Goal: Find specific fact: Find specific fact

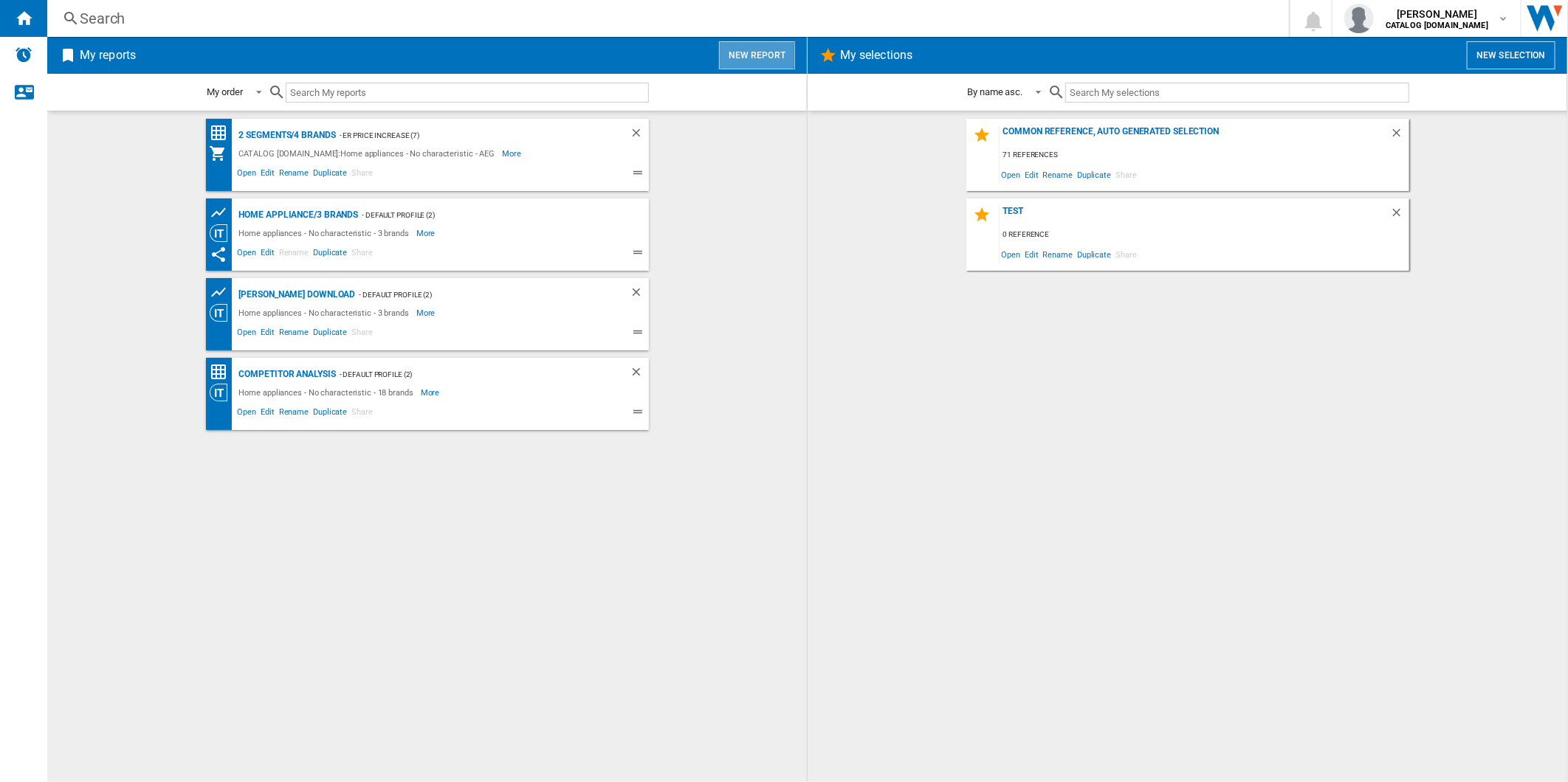
click at [737, 42] on button "New report" at bounding box center [757, 55] width 76 height 28
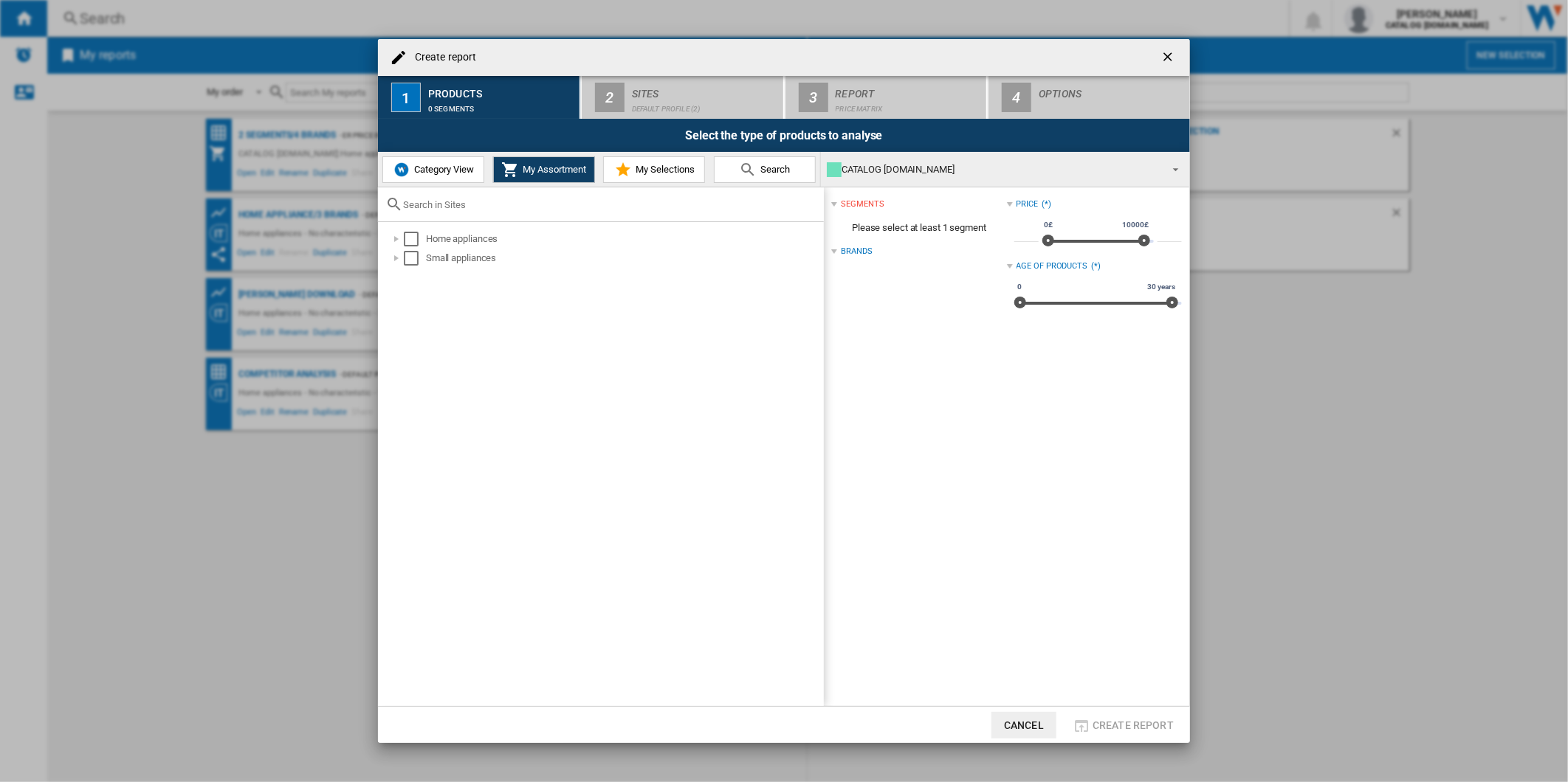
click at [1164, 54] on ng-md-icon "getI18NText('BUTTONS.CLOSE_DIALOG')" at bounding box center [1169, 58] width 18 height 18
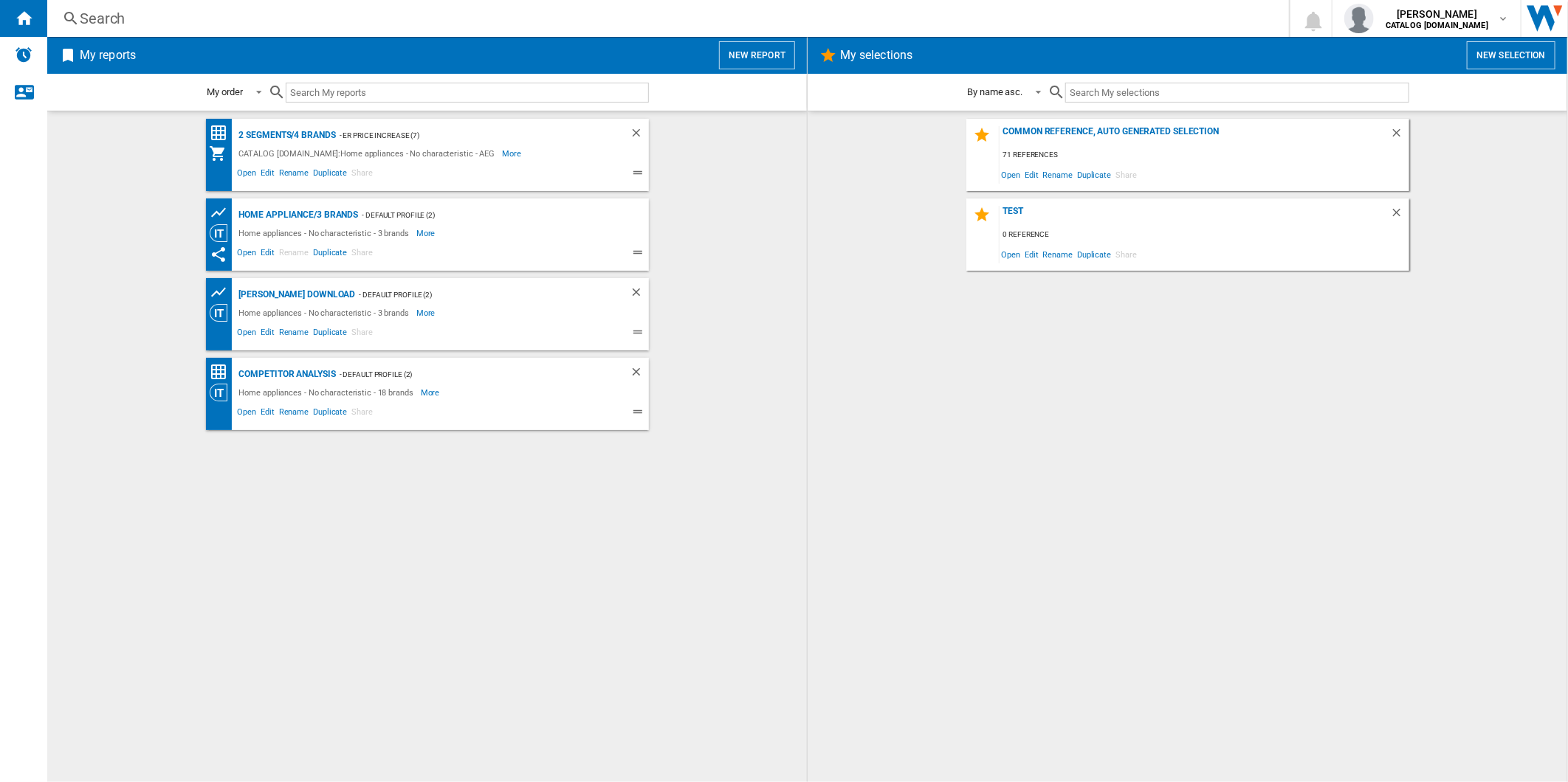
click at [636, 24] on div "Search" at bounding box center [665, 18] width 1171 height 21
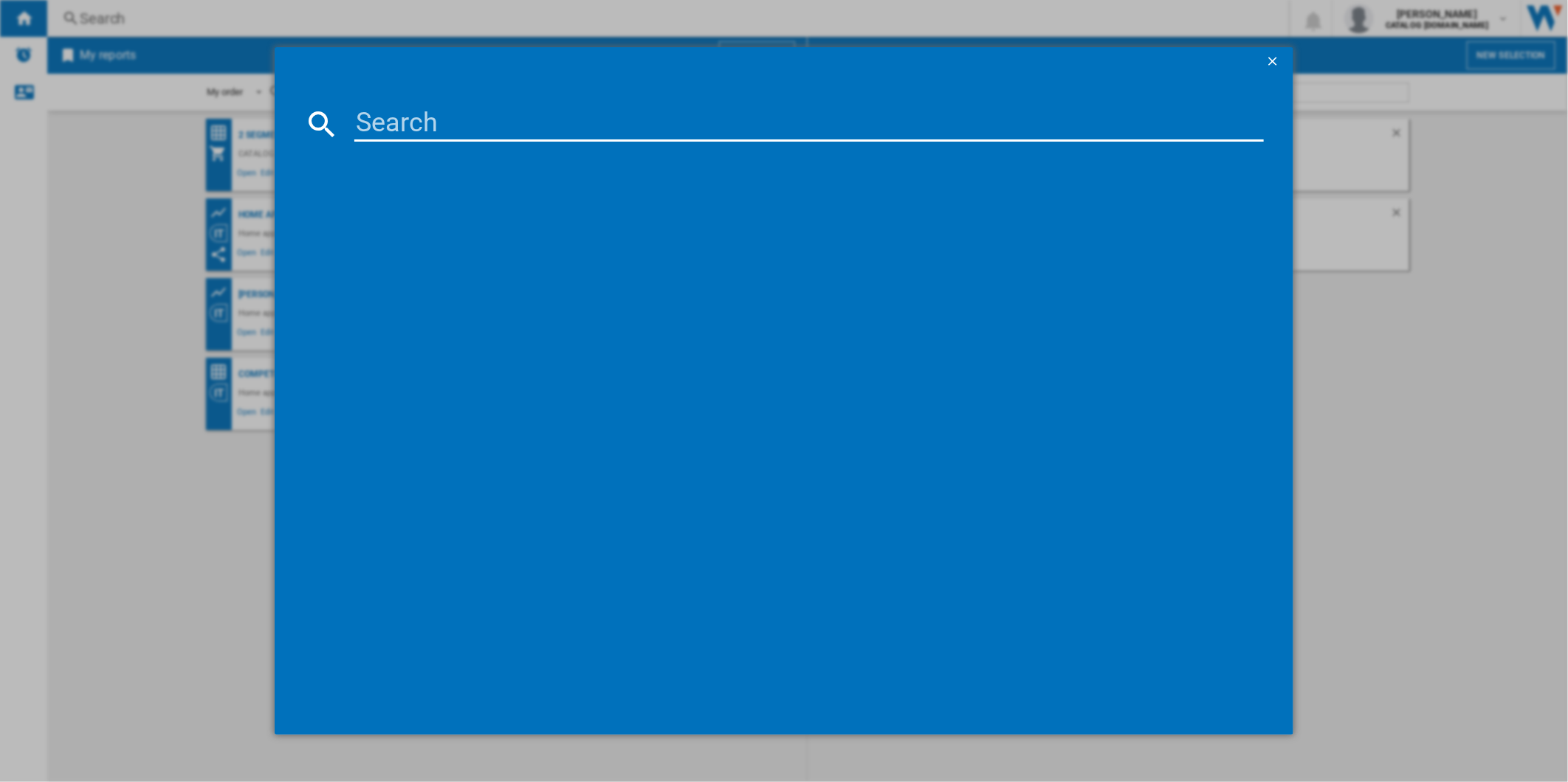
click at [1274, 57] on ng-md-icon "getI18NText('BUTTONS.CLOSE_DIALOG')" at bounding box center [1274, 62] width 18 height 18
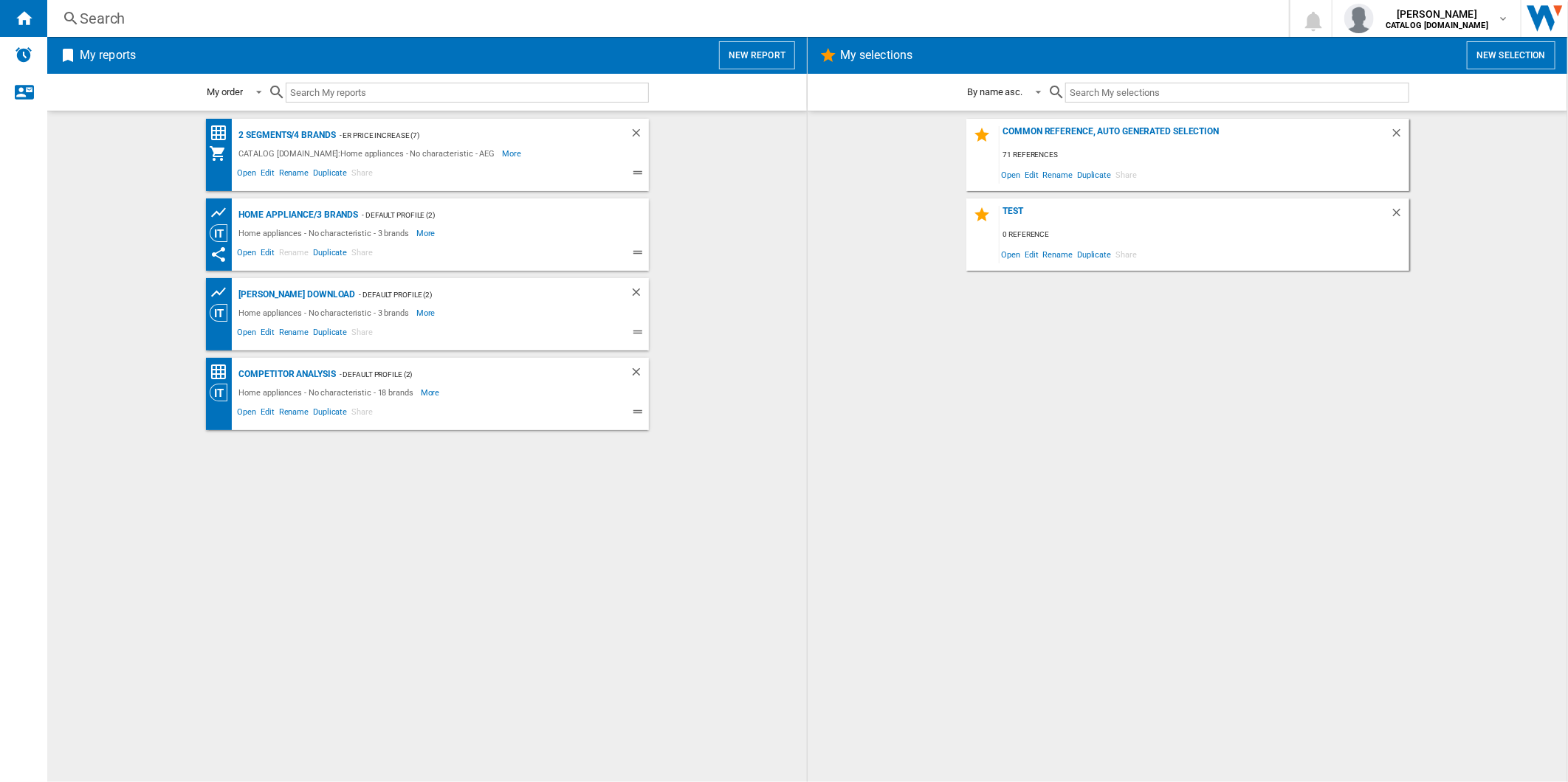
click at [720, 60] on button "New report" at bounding box center [757, 55] width 76 height 28
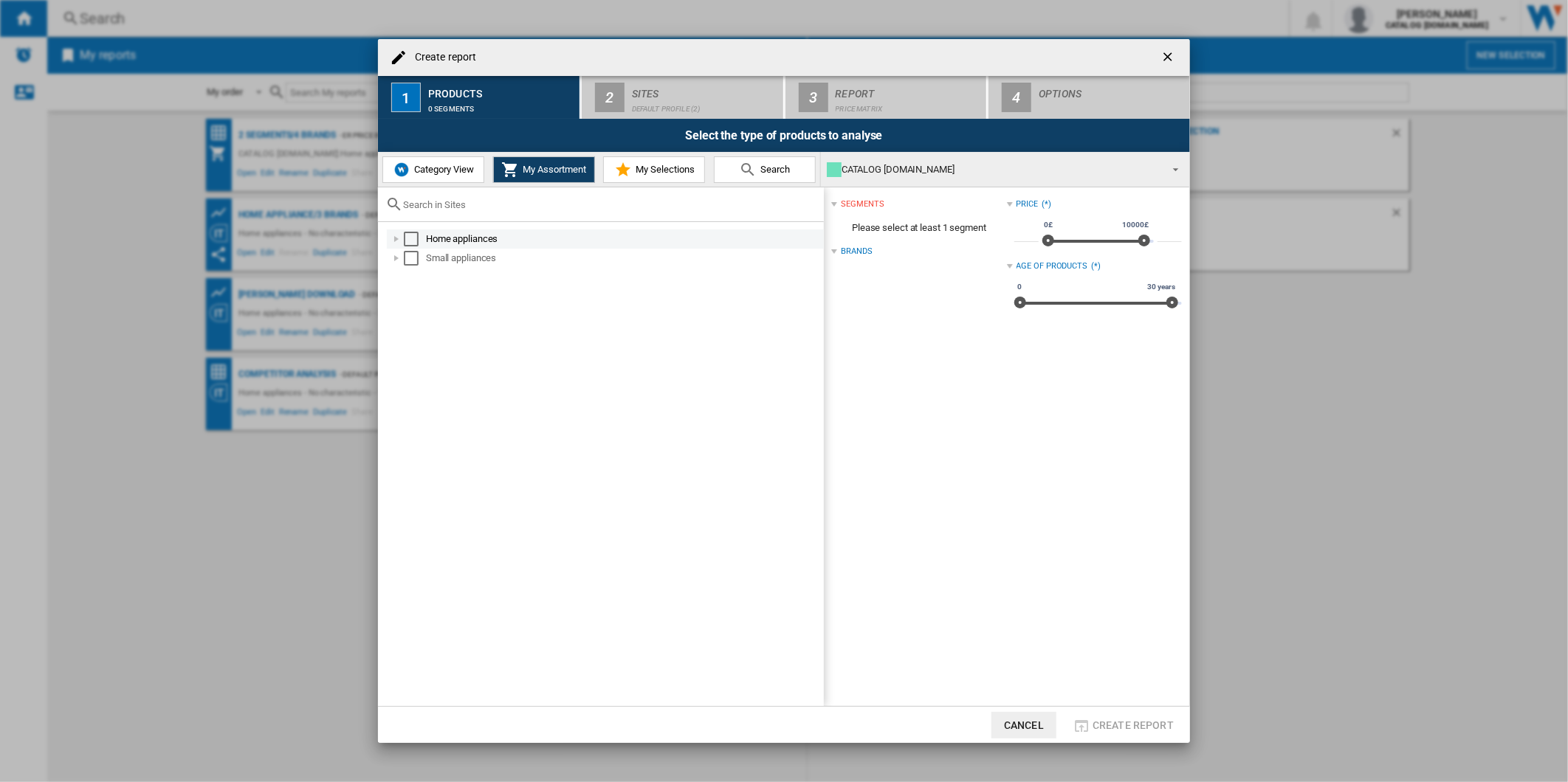
click at [413, 242] on div "Select" at bounding box center [411, 238] width 15 height 15
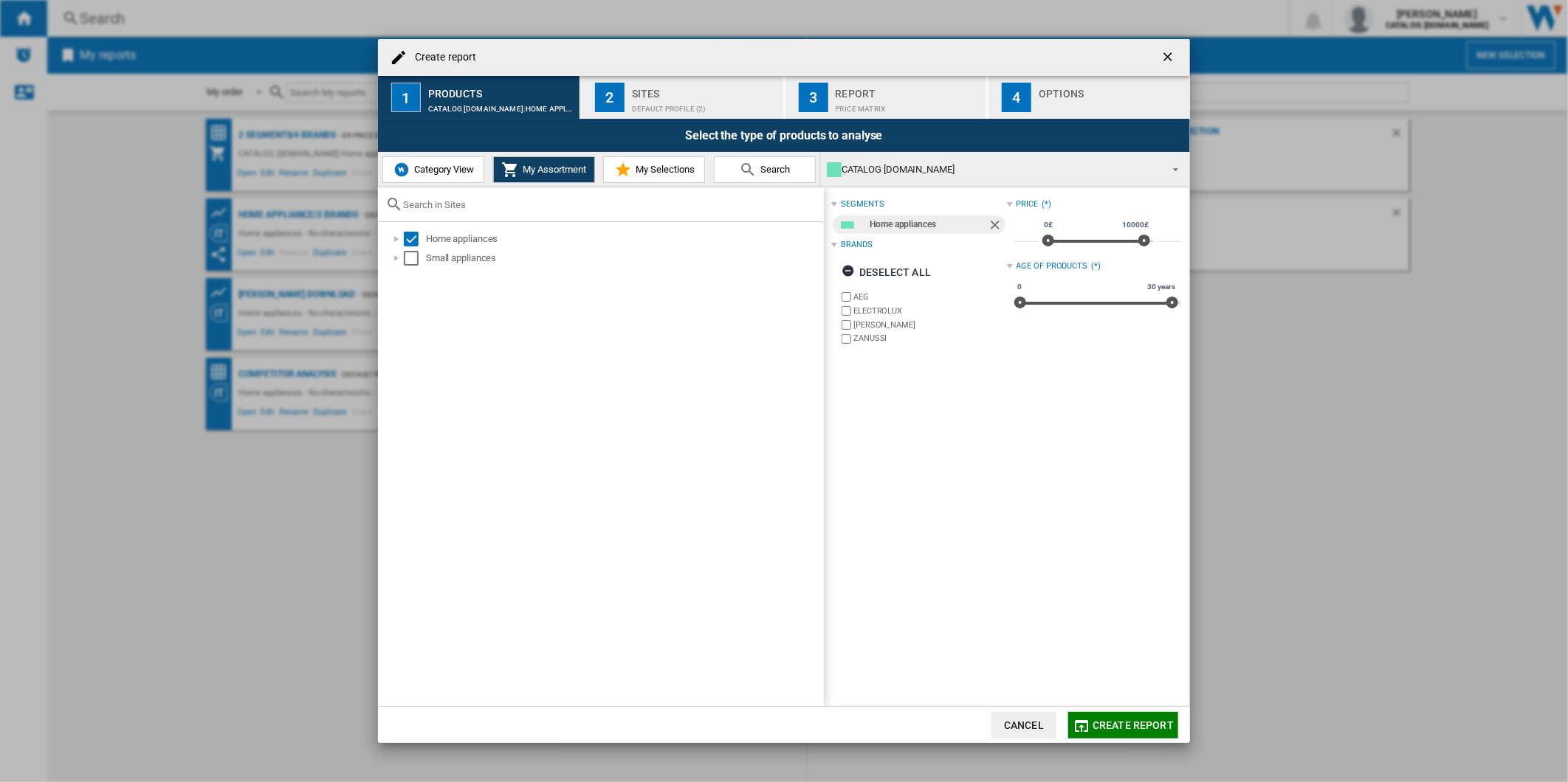
click at [665, 113] on button "2 Sites Default profile (2)" at bounding box center [683, 97] width 203 height 43
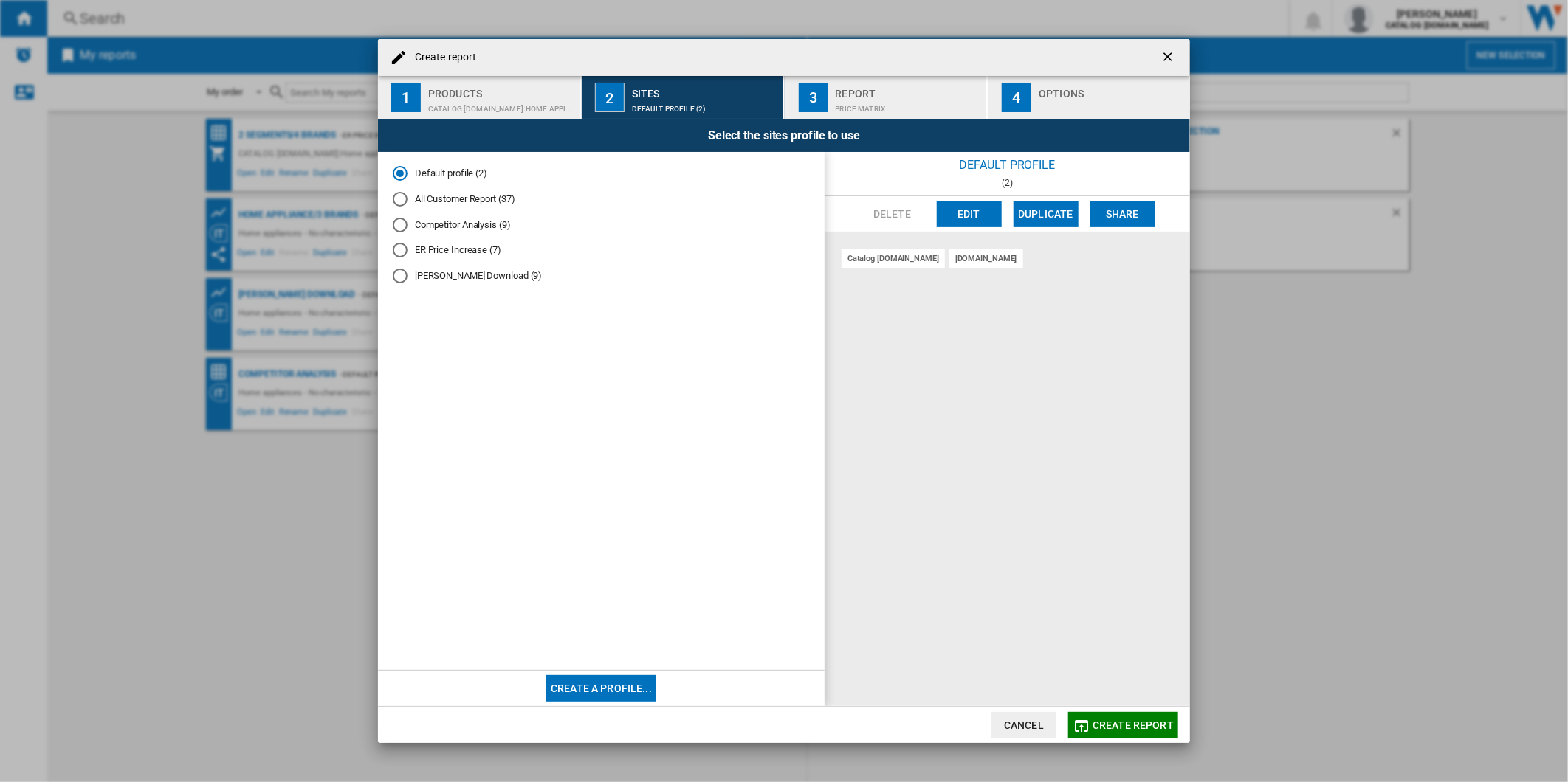
click at [1157, 61] on button "button" at bounding box center [1169, 57] width 30 height 30
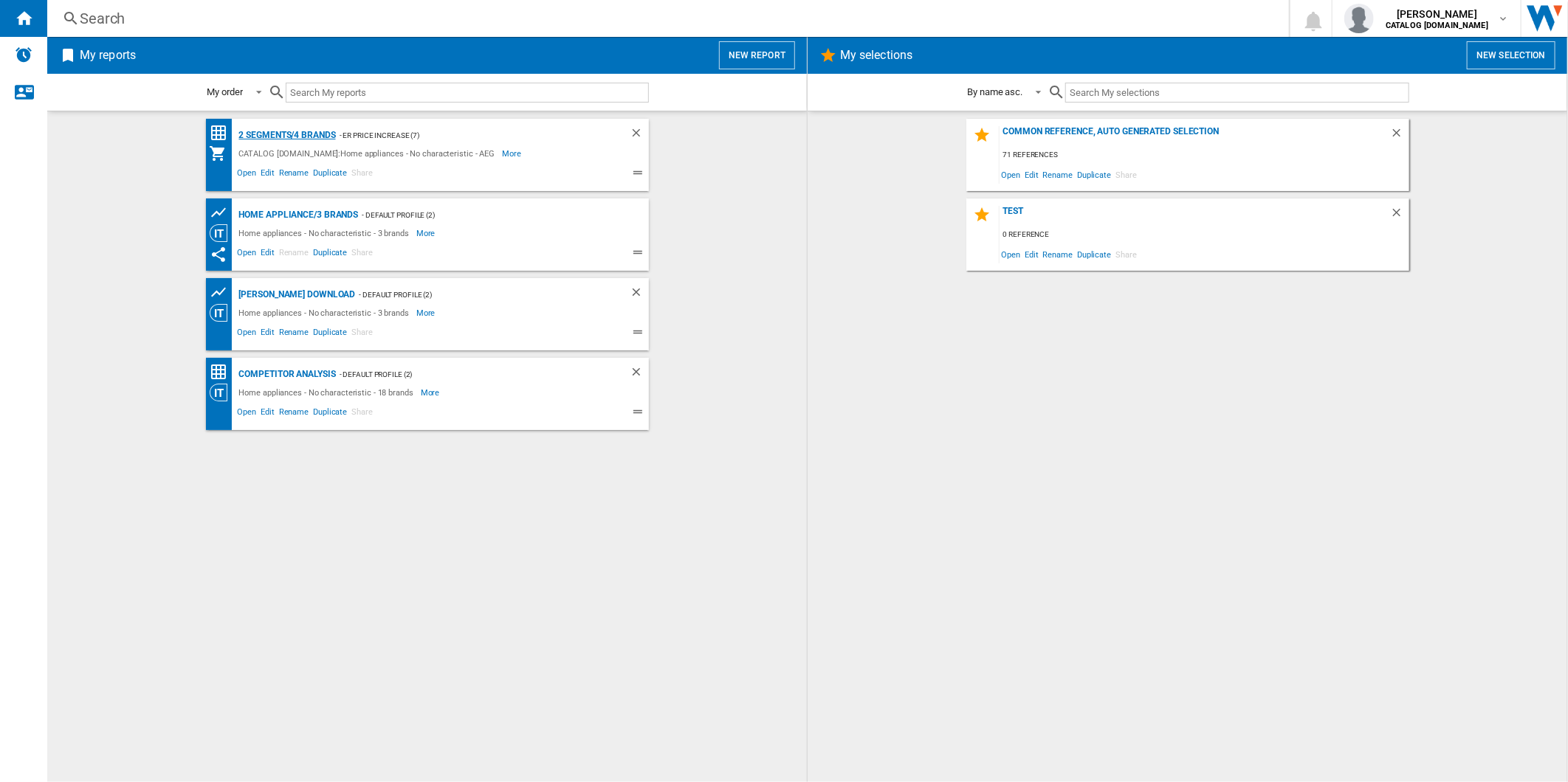
click at [316, 140] on div "2 segments/4 brands" at bounding box center [285, 135] width 100 height 19
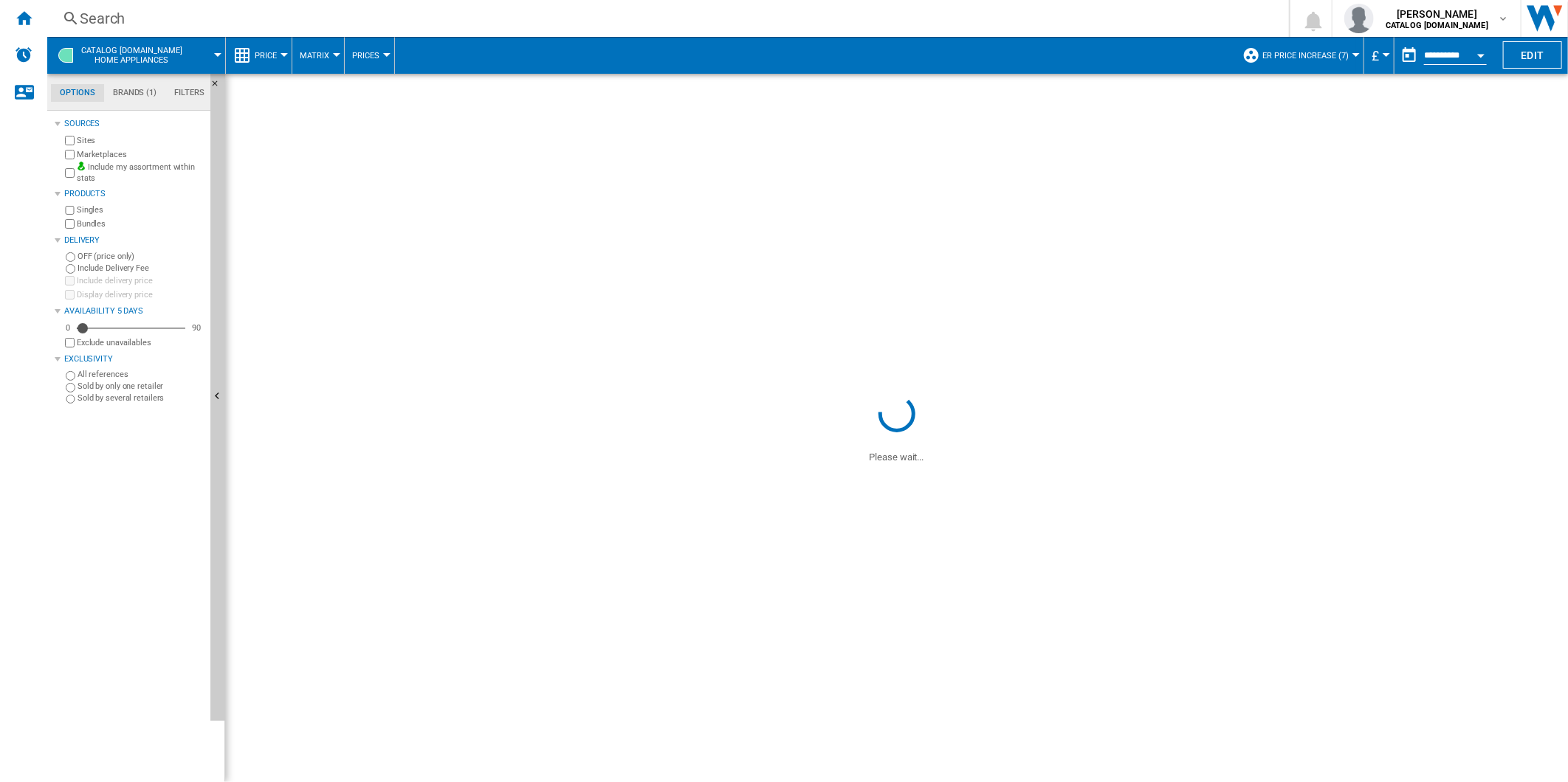
click at [1344, 56] on span "ER Price Increase (7)" at bounding box center [1305, 56] width 86 height 9
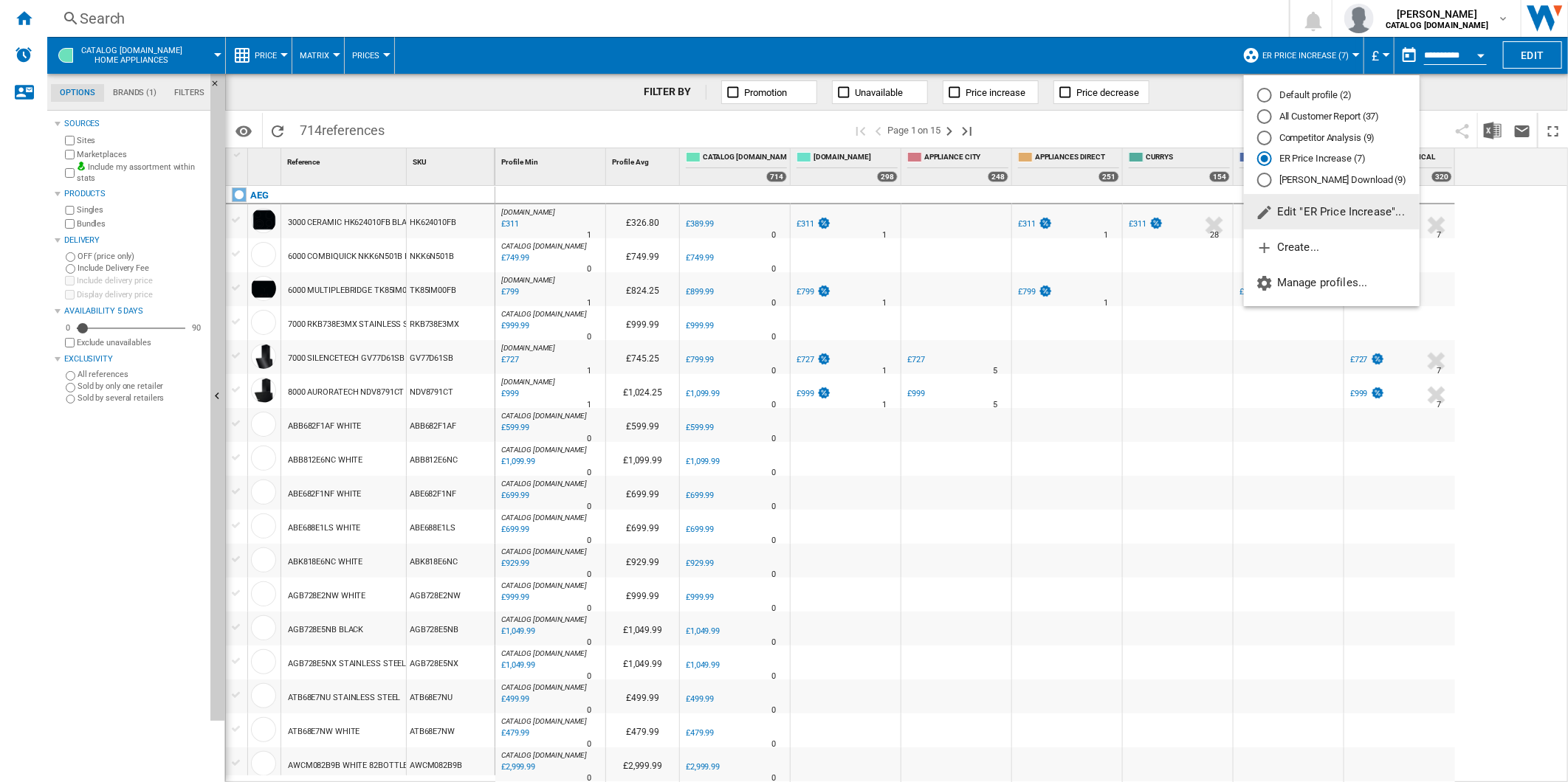
click at [1307, 118] on md-radio-button "All Customer Report (37)" at bounding box center [1332, 117] width 149 height 14
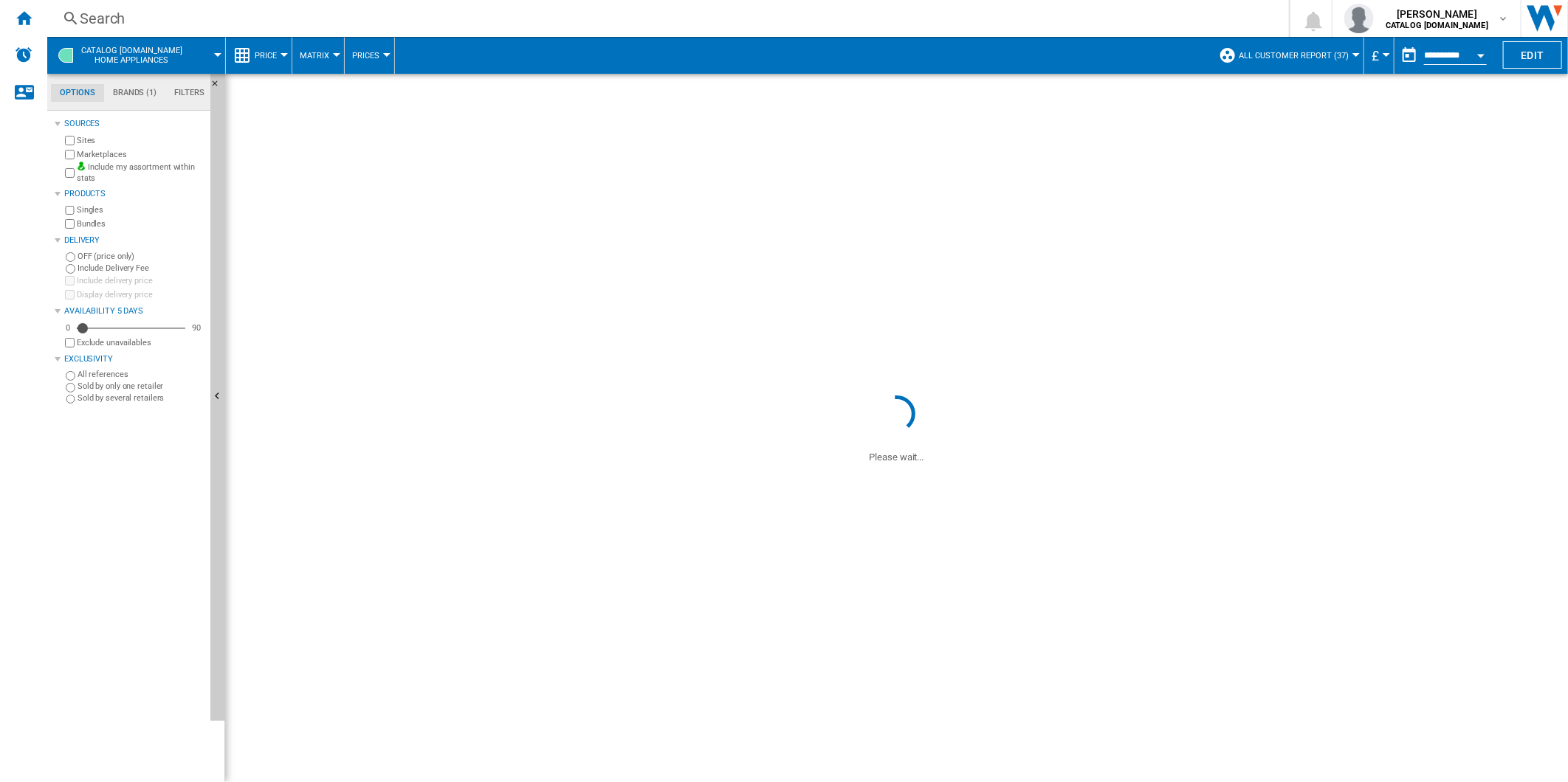
click at [614, 15] on div "Search" at bounding box center [665, 18] width 1171 height 21
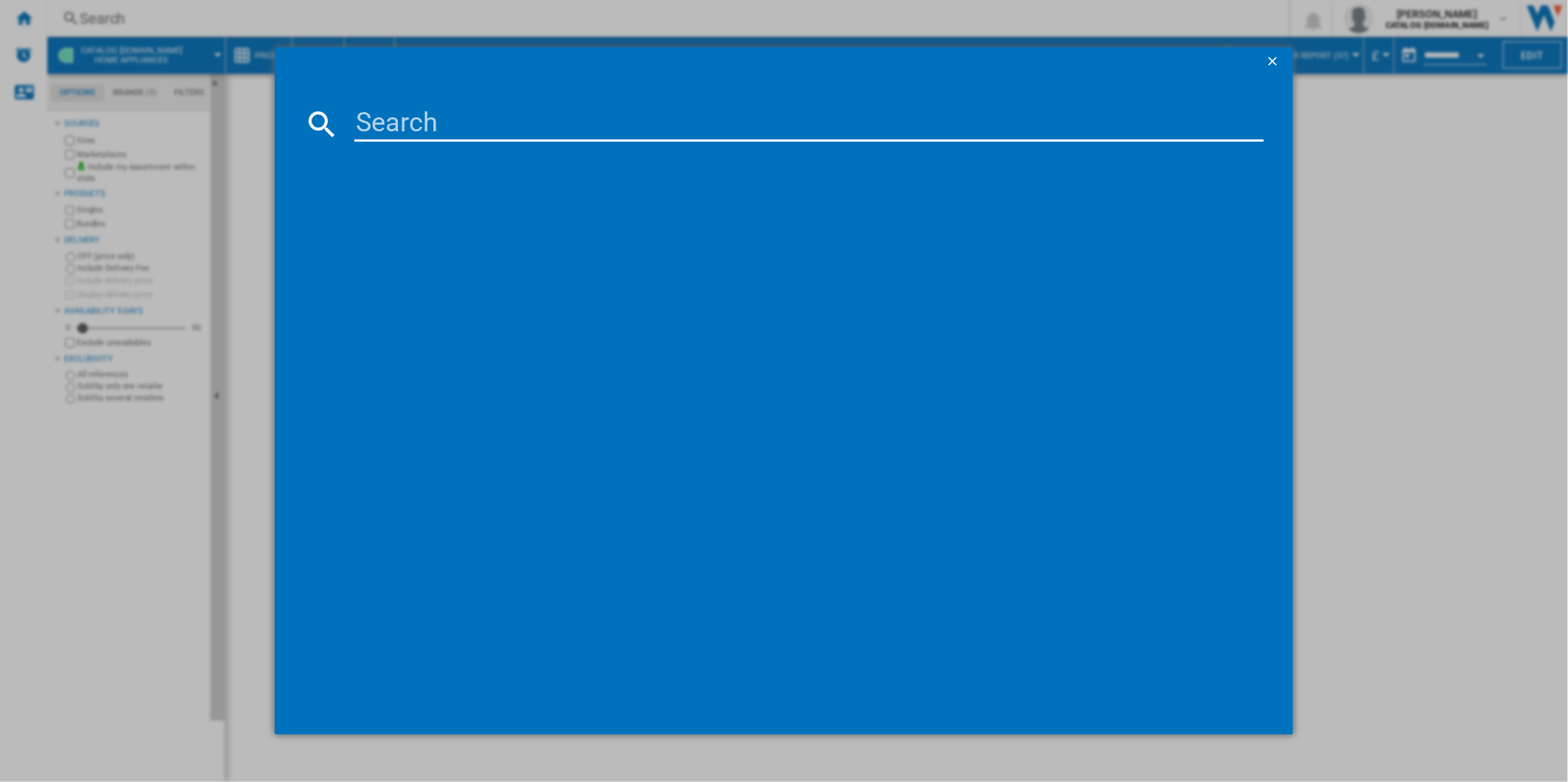
type input "DUE731110M"
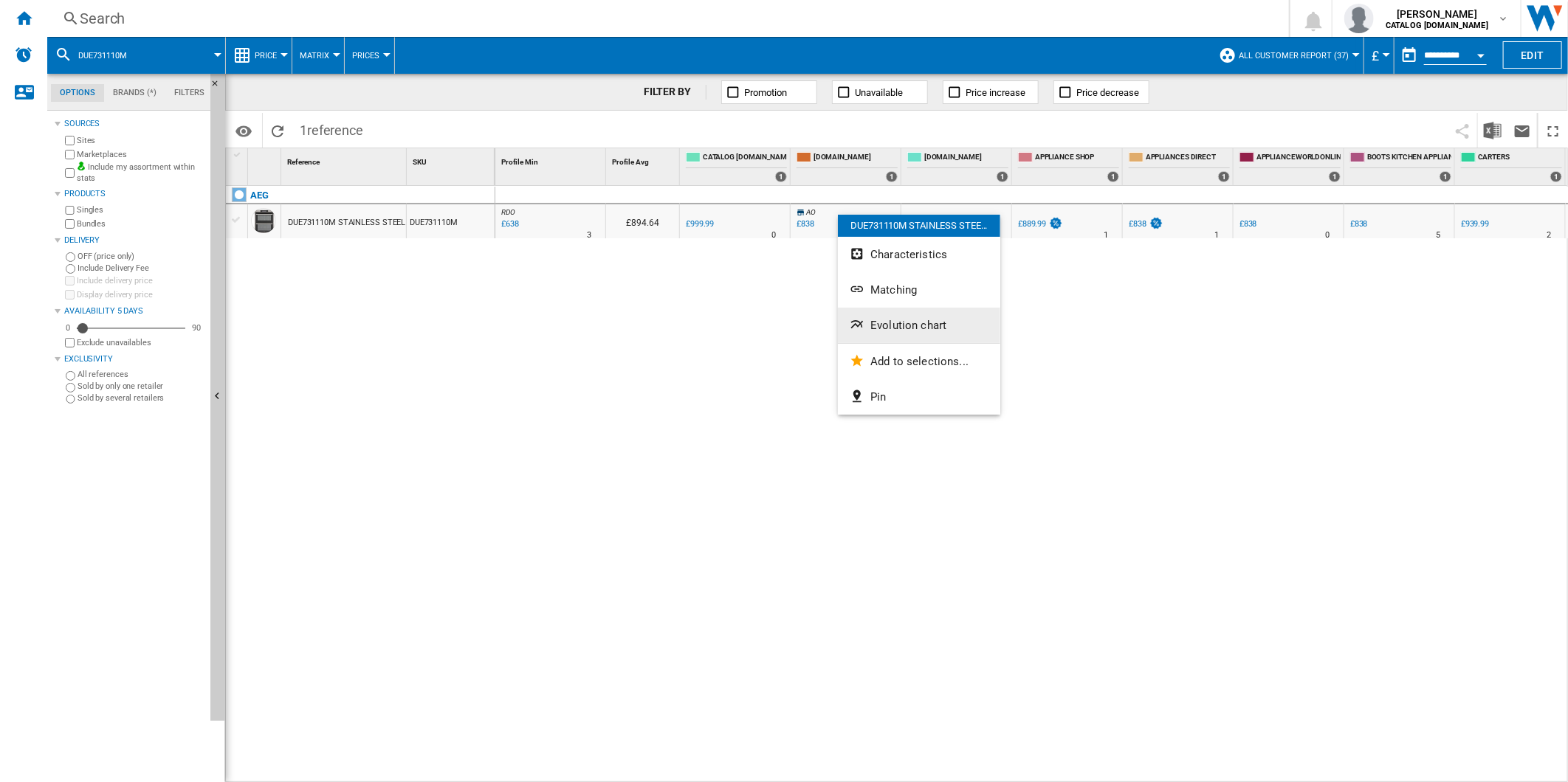
click at [956, 325] on button "Evolution chart" at bounding box center [918, 325] width 162 height 36
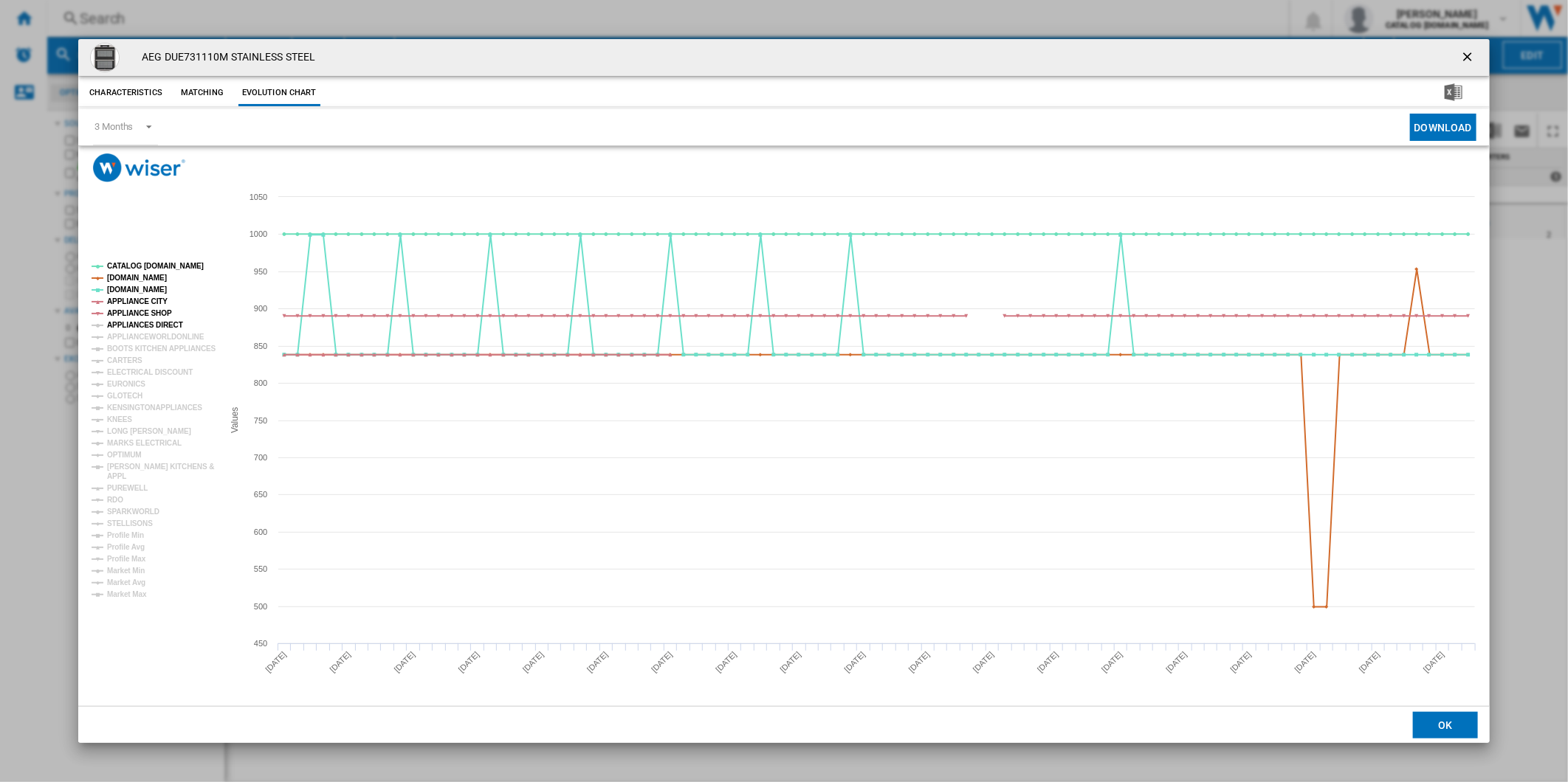
click at [148, 322] on tspan "APPLIANCES DIRECT" at bounding box center [145, 325] width 76 height 8
click at [151, 332] on tspan "APPLIANCEWORLDONLINE" at bounding box center [155, 336] width 97 height 8
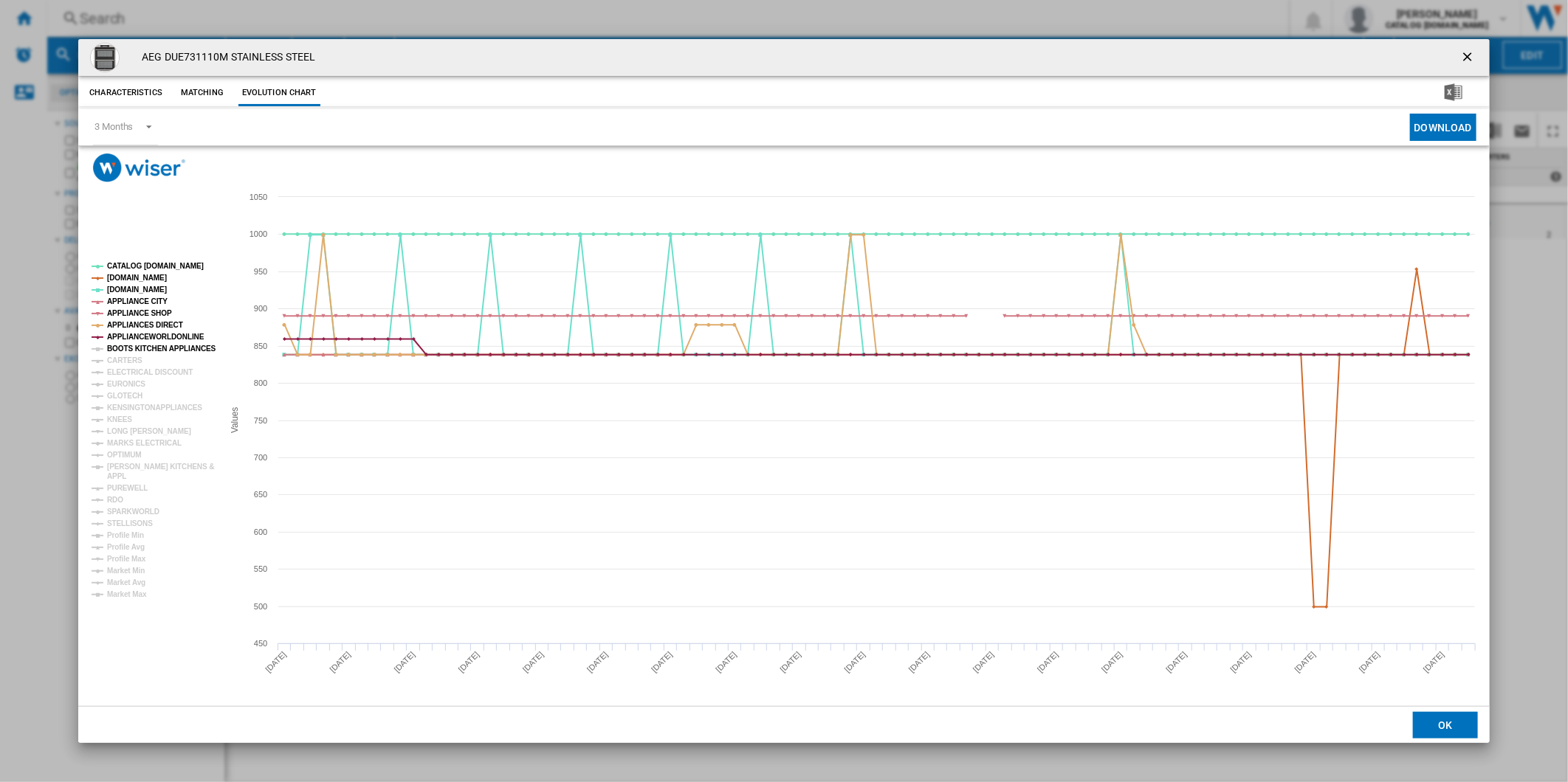
click at [145, 349] on tspan "BOOTS KITCHEN APPLIANCES" at bounding box center [162, 349] width 110 height 8
click at [136, 357] on tspan "CARTERS" at bounding box center [125, 360] width 36 height 8
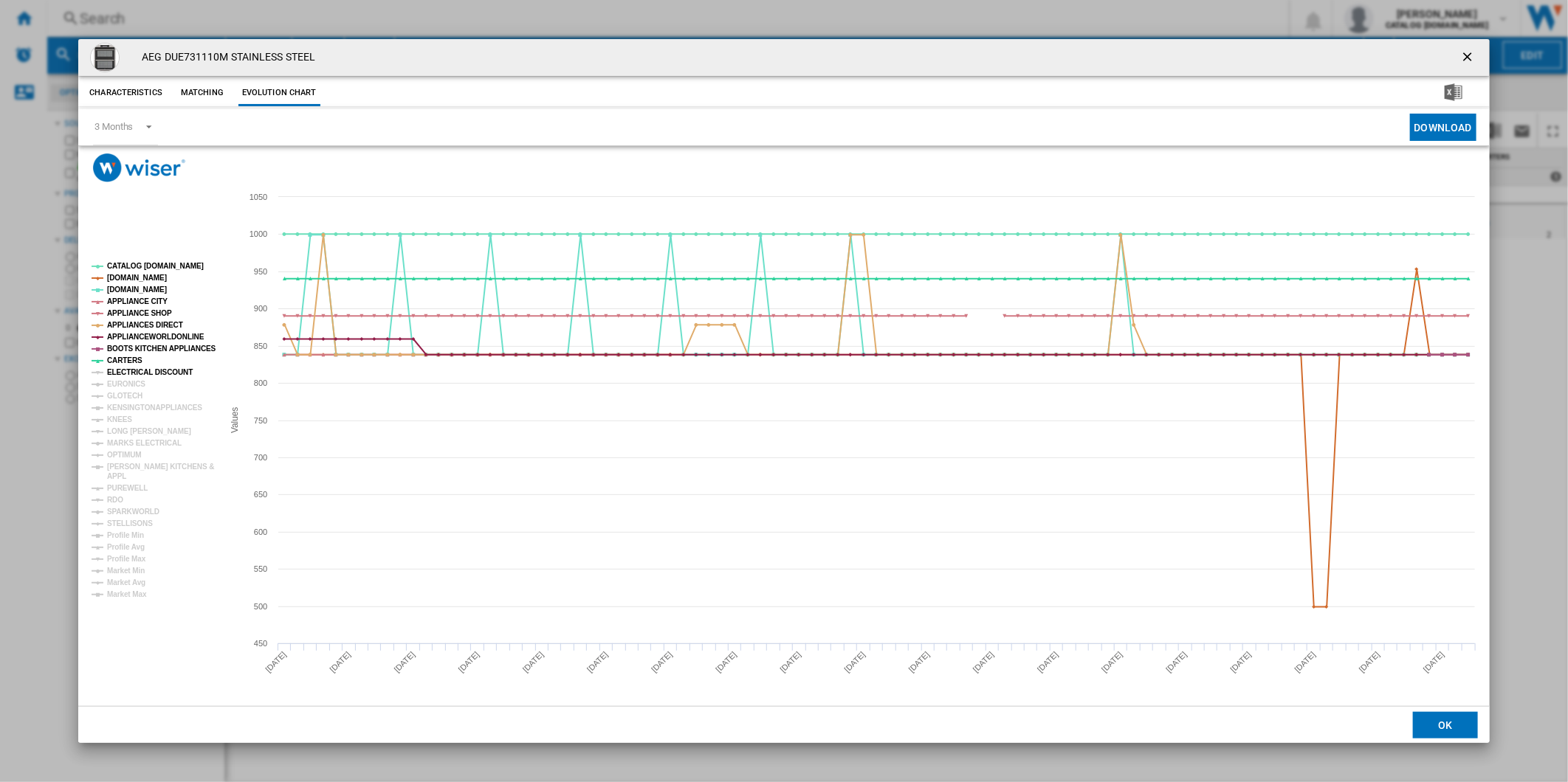
click at [139, 376] on tspan "ELECTRICAL DISCOUNT" at bounding box center [150, 372] width 85 height 8
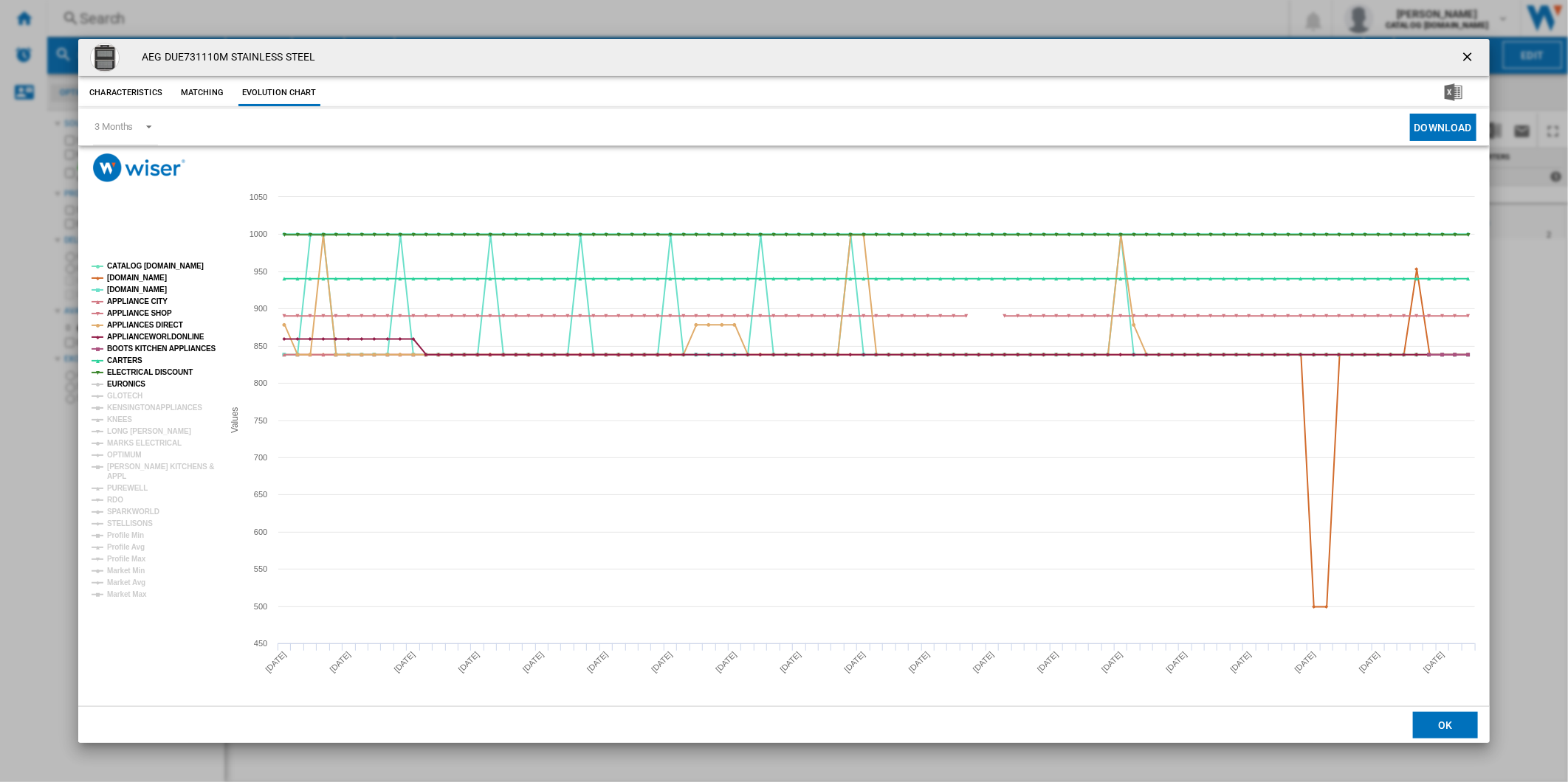
click at [134, 384] on tspan "EURONICS" at bounding box center [126, 384] width 38 height 8
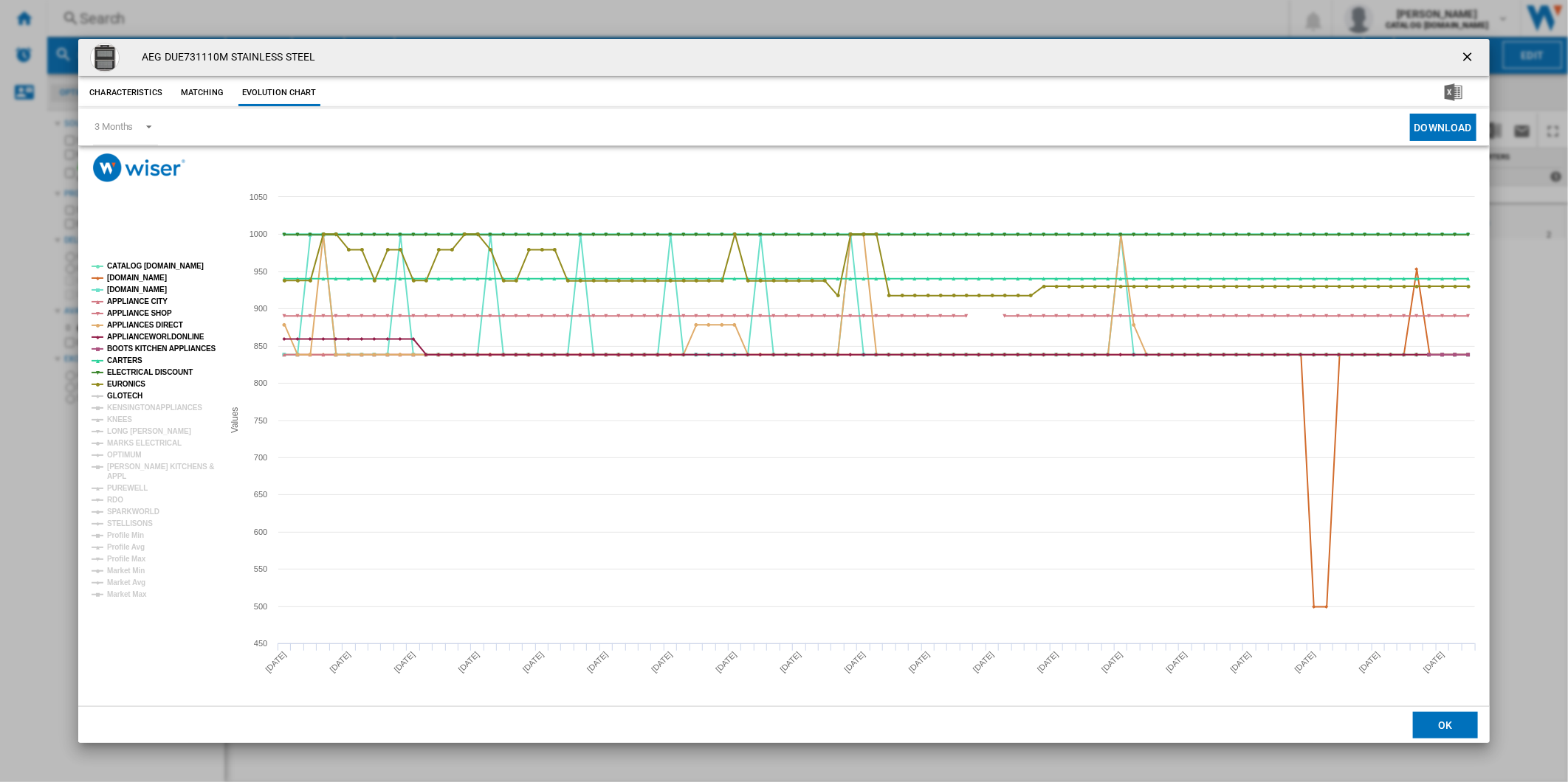
click at [134, 393] on tspan "GLOTECH" at bounding box center [125, 395] width 36 height 8
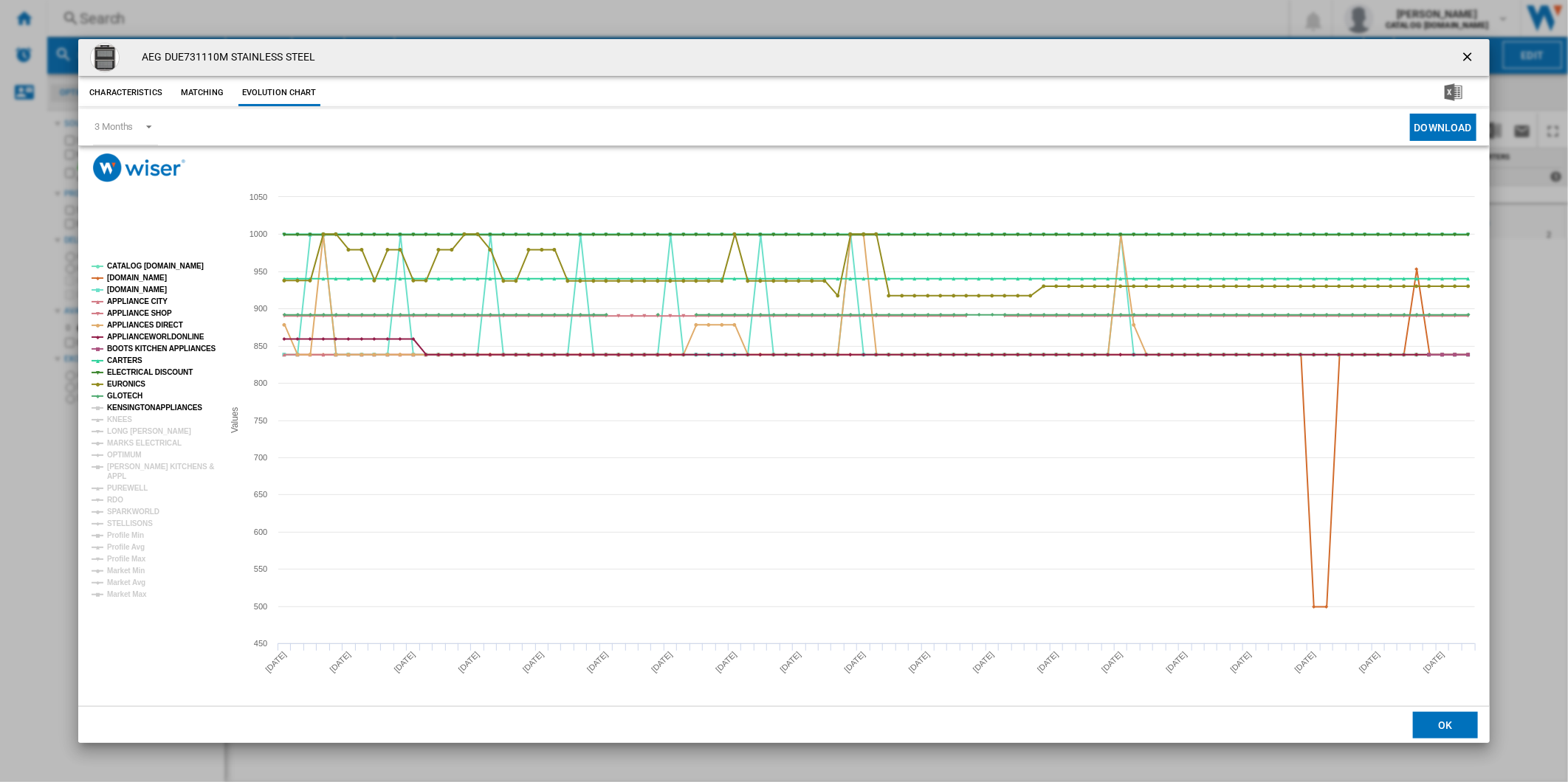
click at [135, 408] on tspan "KENSINGTONAPPLIANCES" at bounding box center [155, 408] width 96 height 8
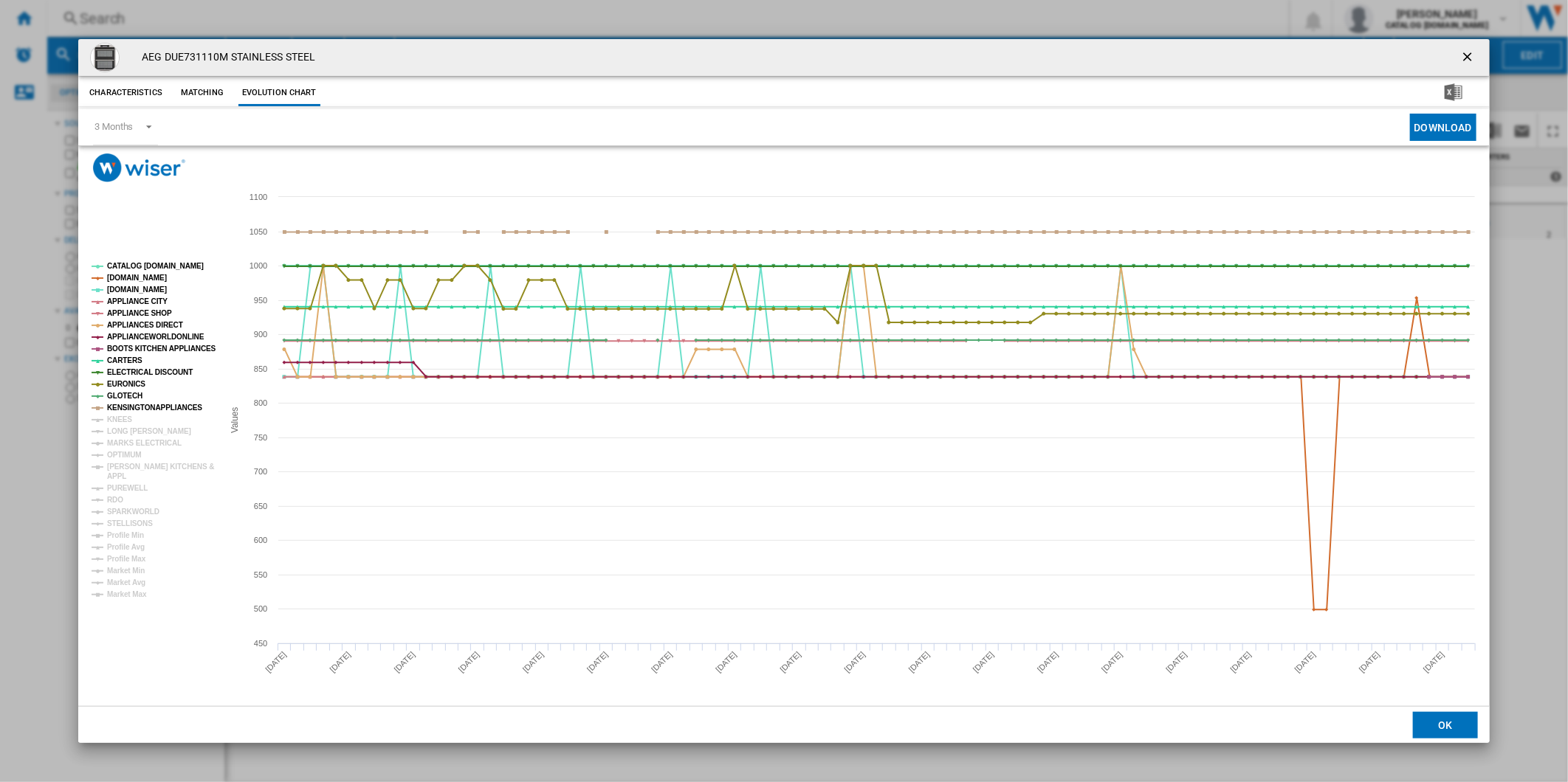
click at [127, 421] on tspan "KNEES" at bounding box center [120, 419] width 25 height 8
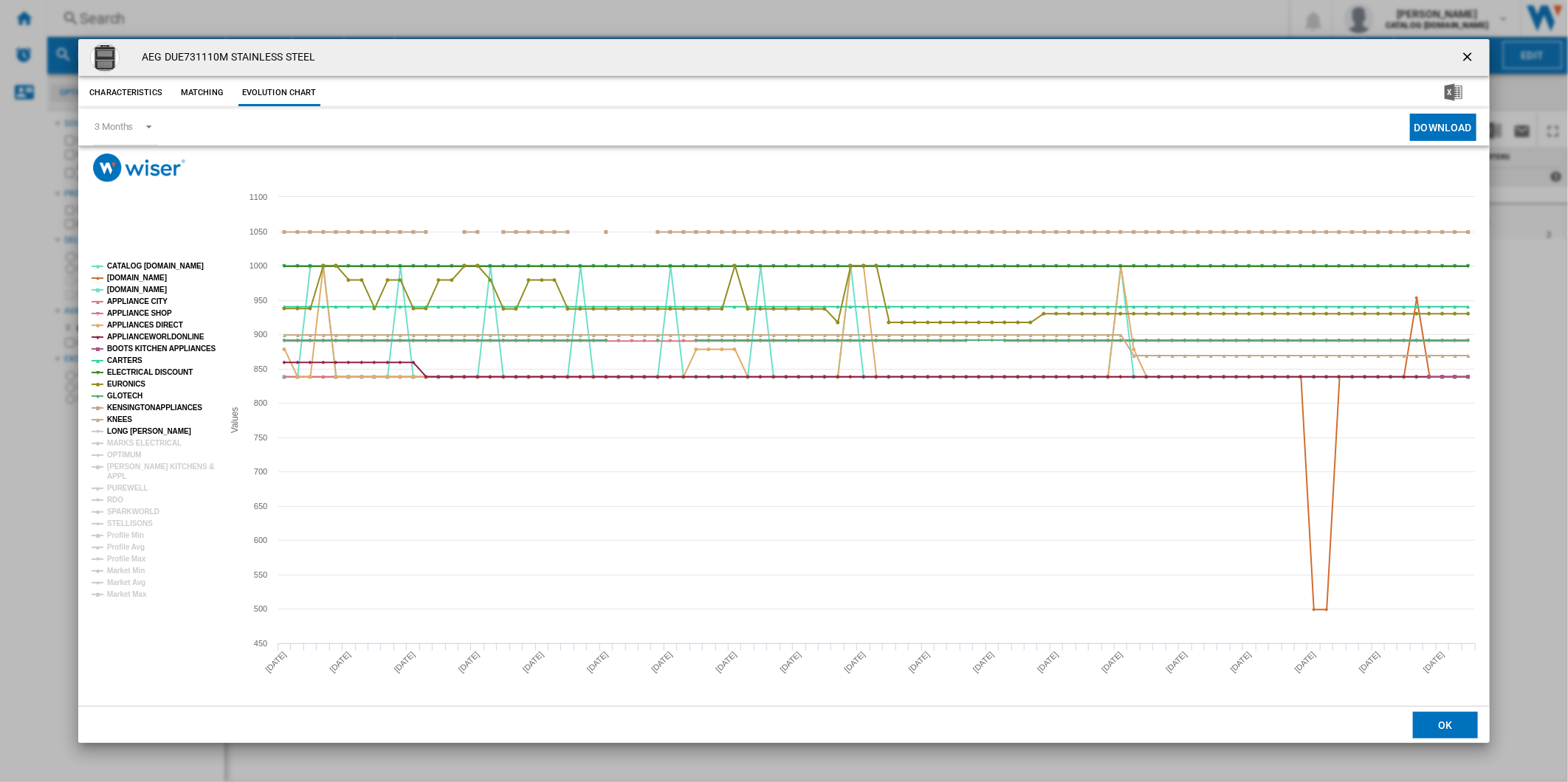
click at [127, 434] on tspan "LONG [PERSON_NAME]" at bounding box center [149, 431] width 84 height 8
click at [130, 440] on tspan "MARKS ELECTRICAL" at bounding box center [145, 443] width 75 height 8
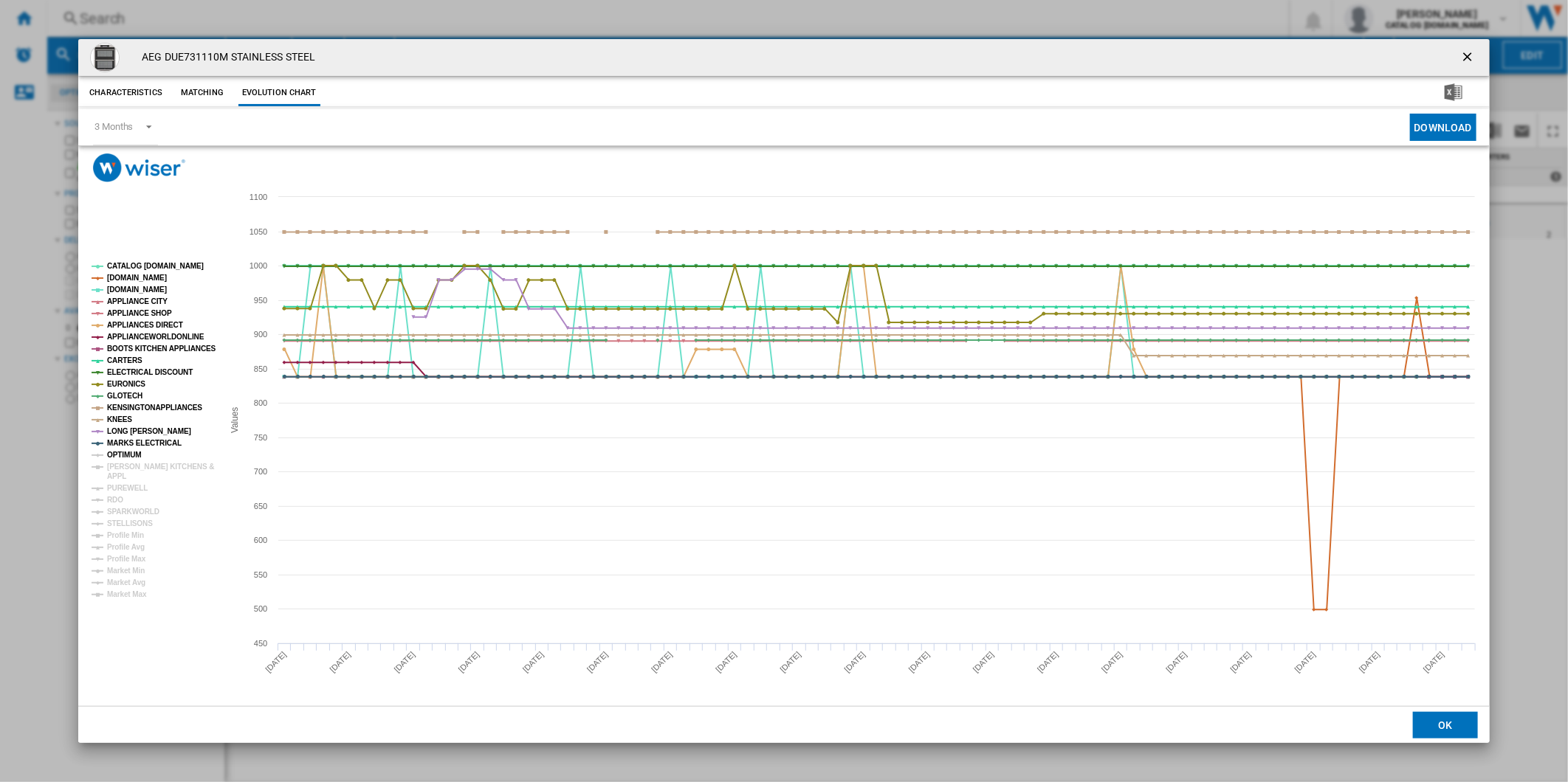
click at [127, 452] on tspan "OPTIMUM" at bounding box center [124, 454] width 35 height 8
click at [125, 465] on tspan "[PERSON_NAME] KITCHENS &" at bounding box center [161, 467] width 107 height 8
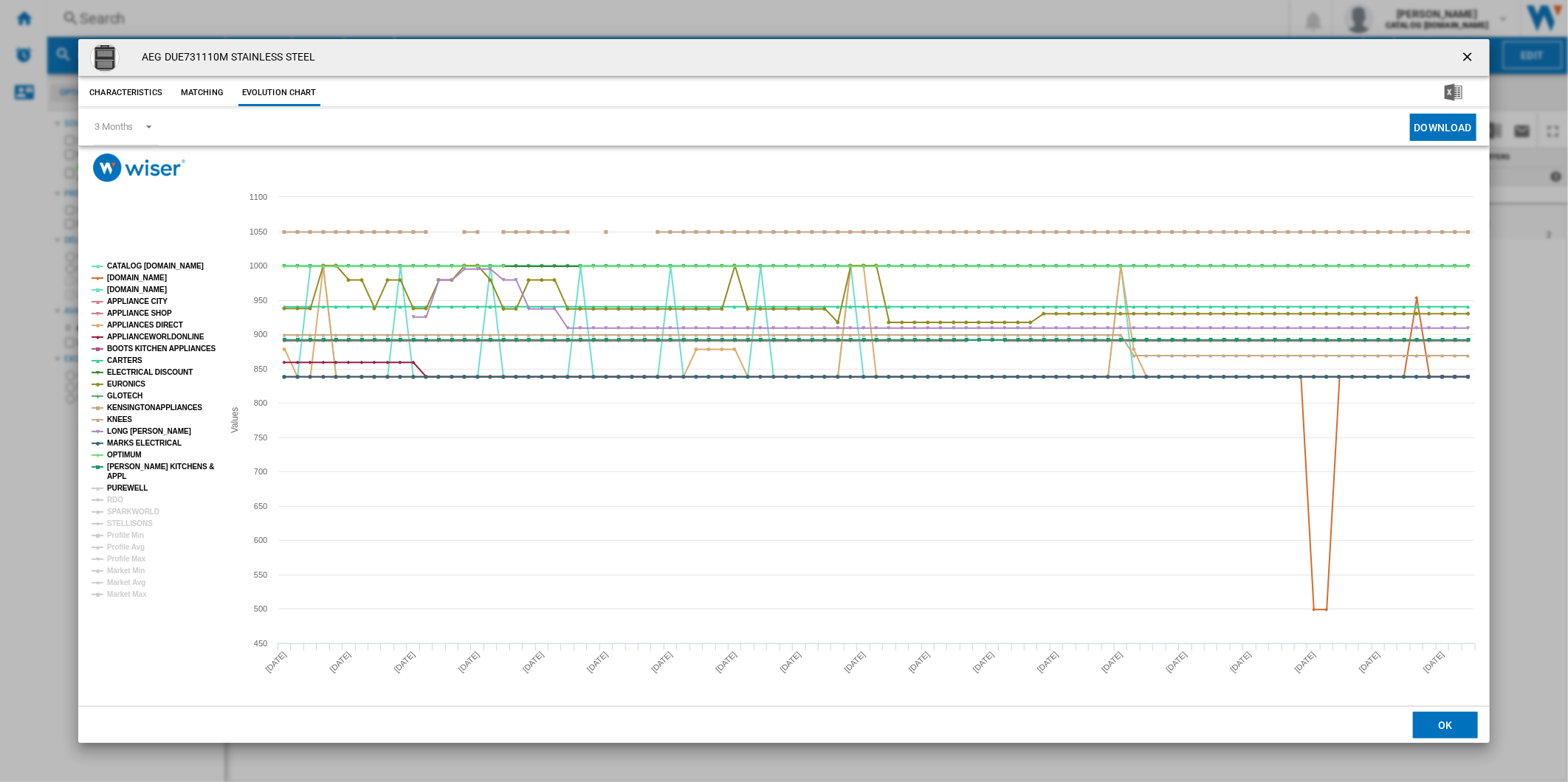
drag, startPoint x: 123, startPoint y: 487, endPoint x: 120, endPoint y: 494, distance: 7.6
click at [123, 488] on tspan "PUREWELL" at bounding box center [127, 488] width 40 height 8
click at [119, 497] on tspan "RDO" at bounding box center [115, 499] width 16 height 8
click at [120, 508] on tspan "SPARKWORLD" at bounding box center [133, 512] width 52 height 8
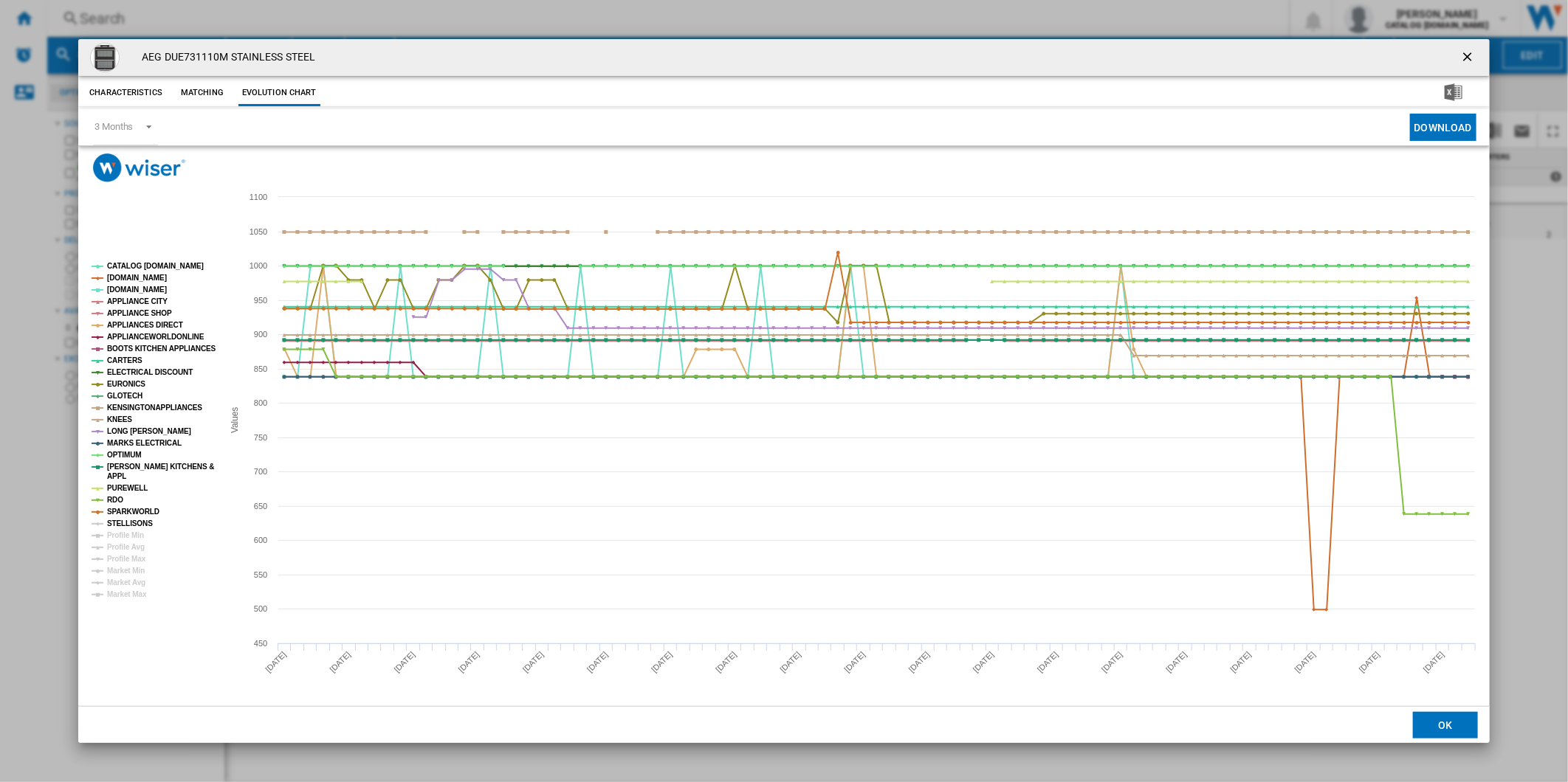
click at [121, 520] on tspan "STELLISONS" at bounding box center [130, 523] width 46 height 8
click at [129, 539] on tspan "Profile Min" at bounding box center [125, 535] width 37 height 8
